Goal: Transaction & Acquisition: Purchase product/service

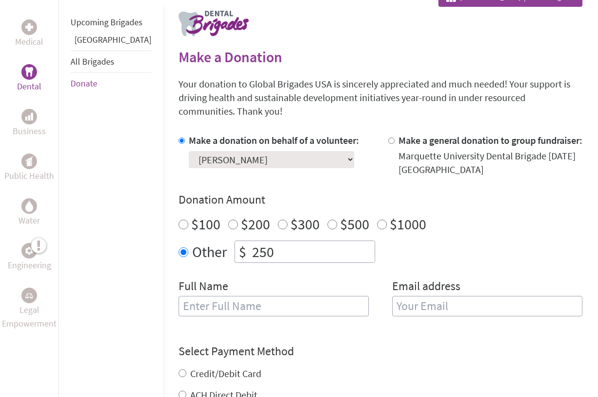
scroll to position [196, 0]
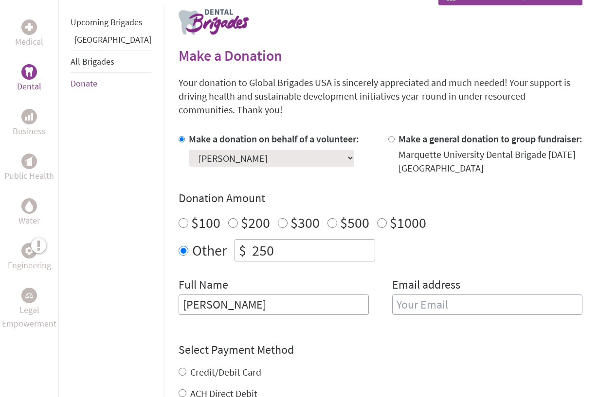
type input "[PERSON_NAME]"
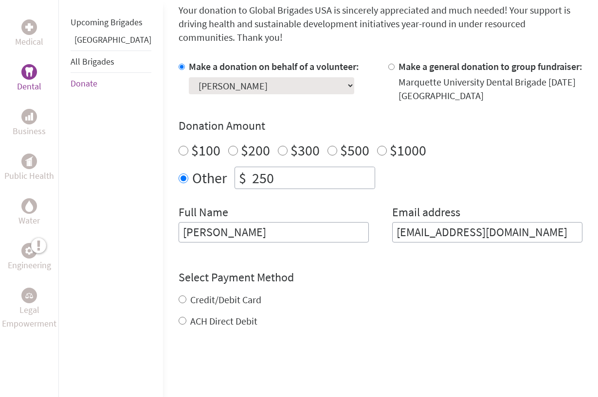
scroll to position [271, 0]
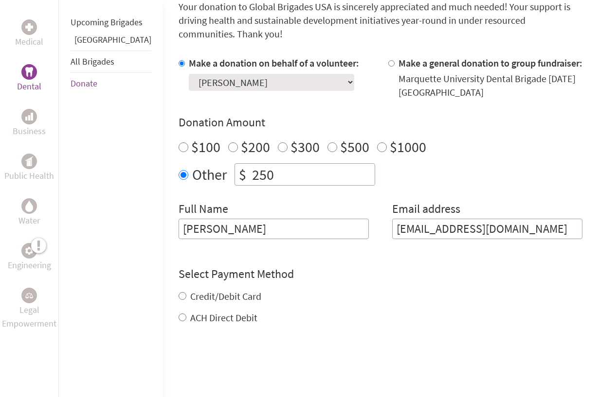
type input "[EMAIL_ADDRESS][DOMAIN_NAME]"
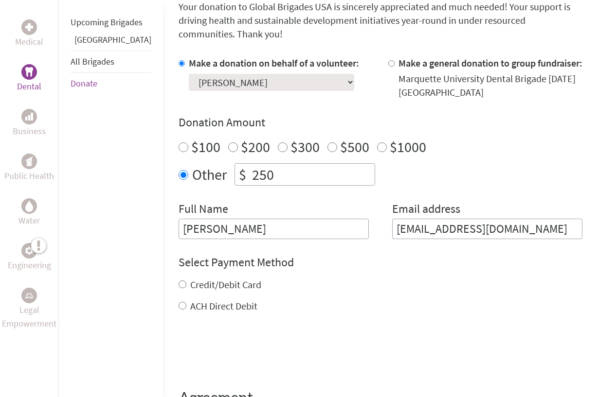
click at [179, 302] on input "ACH Direct Debit" at bounding box center [183, 306] width 8 height 8
radio input "true"
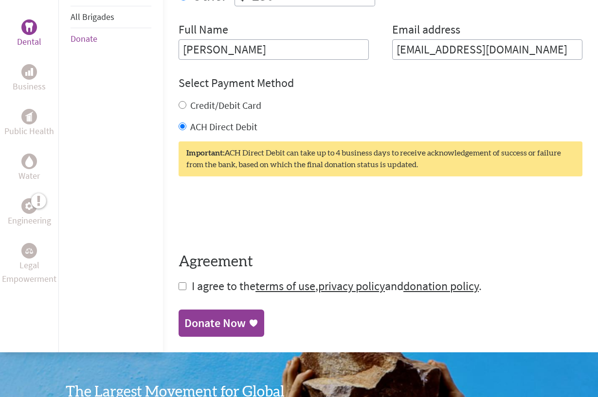
scroll to position [453, 0]
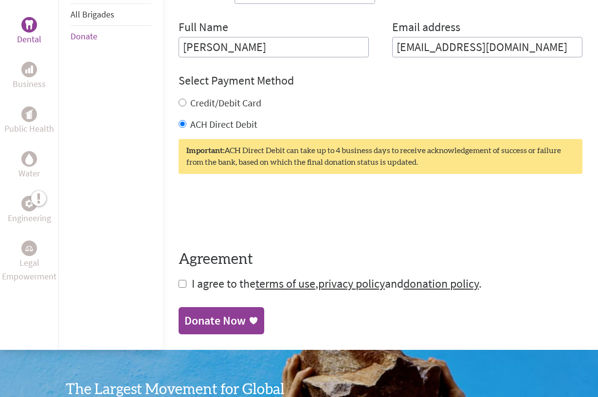
click at [179, 99] on input "Credit/Debit Card" at bounding box center [183, 103] width 8 height 8
radio input "true"
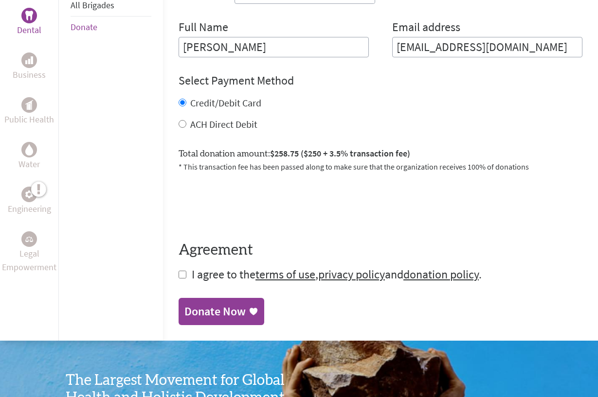
click at [179, 120] on input "ACH Direct Debit" at bounding box center [183, 124] width 8 height 8
radio input "true"
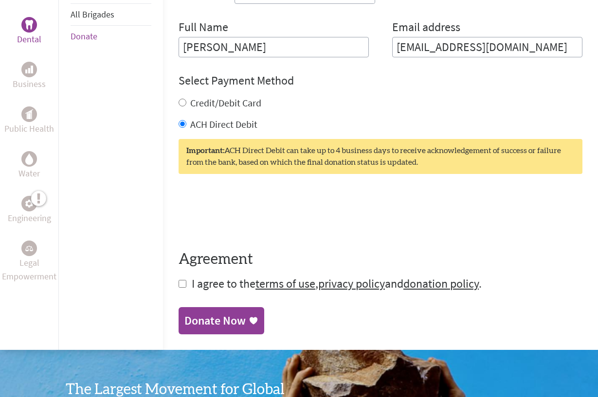
click at [179, 280] on input "checkbox" at bounding box center [183, 284] width 8 height 8
checkbox input "true"
click at [184, 314] on div "Donate Now" at bounding box center [214, 322] width 61 height 16
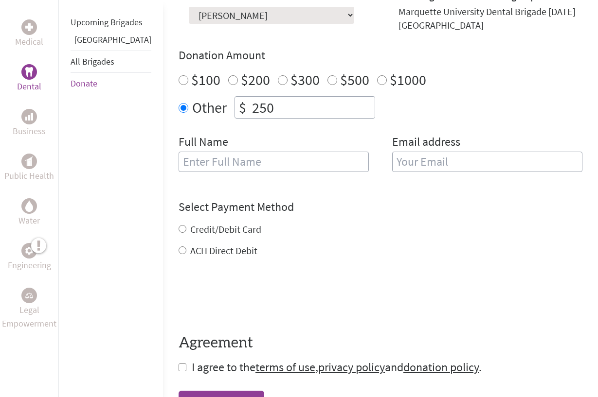
scroll to position [339, 0]
click at [179, 247] on input "ACH Direct Debit" at bounding box center [183, 251] width 8 height 8
radio input "true"
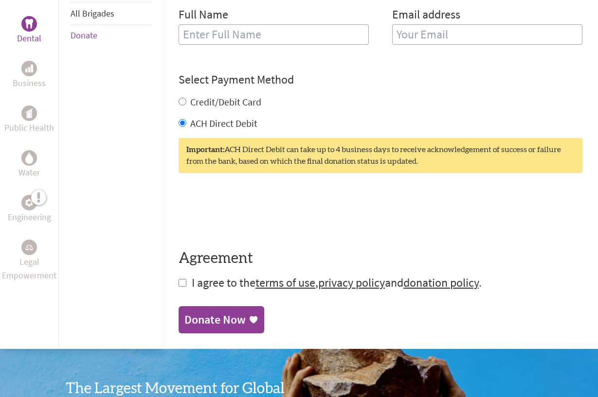
scroll to position [477, 0]
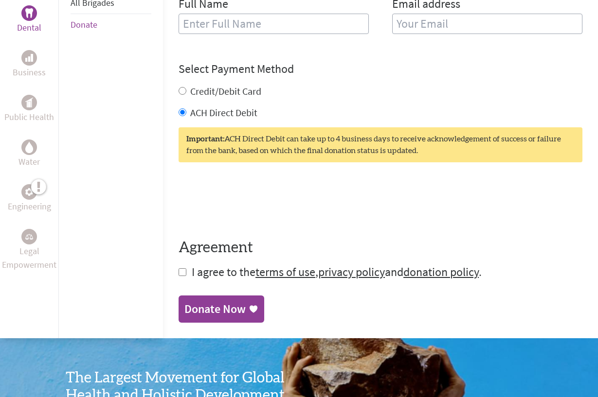
click at [179, 269] on input "checkbox" at bounding box center [183, 273] width 8 height 8
checkbox input "true"
click at [184, 303] on div "Donate Now" at bounding box center [214, 311] width 61 height 16
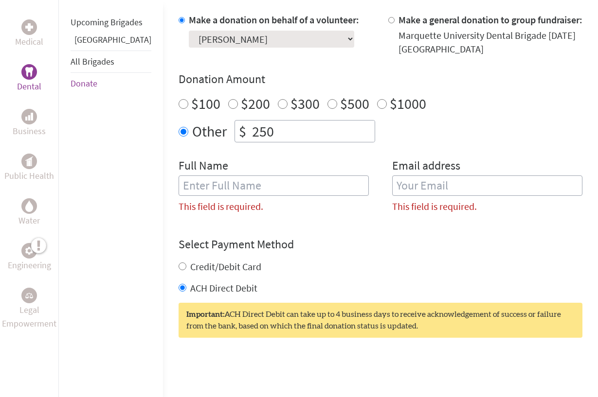
scroll to position [313, 0]
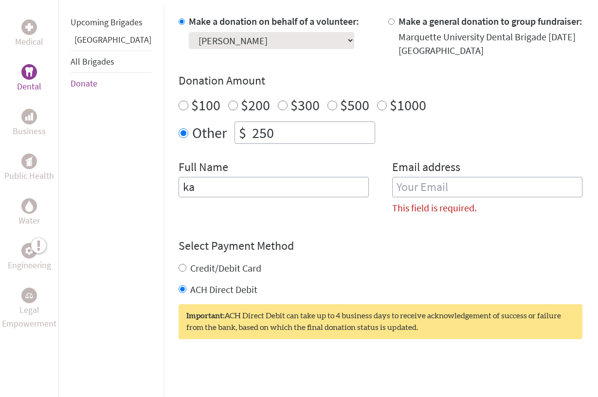
type input "k"
type input "[PERSON_NAME]"
type input "S"
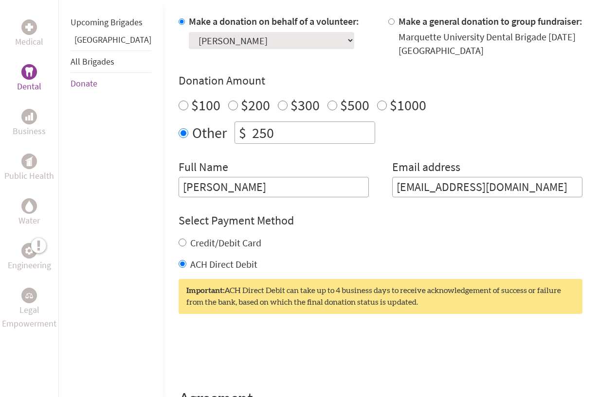
type input "[EMAIL_ADDRESS][DOMAIN_NAME]"
click at [503, 244] on div "Credit/Debit Card ACH Direct Debit" at bounding box center [381, 253] width 404 height 35
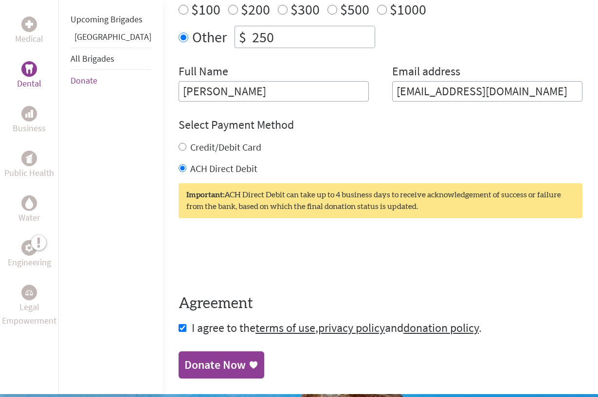
scroll to position [411, 0]
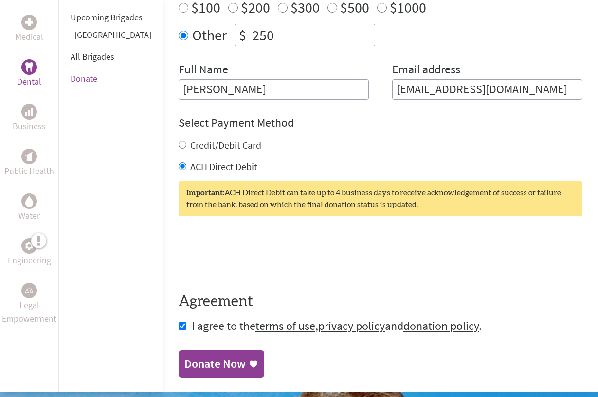
click at [198, 357] on div "Donate Now" at bounding box center [214, 365] width 61 height 16
